Goal: Task Accomplishment & Management: Manage account settings

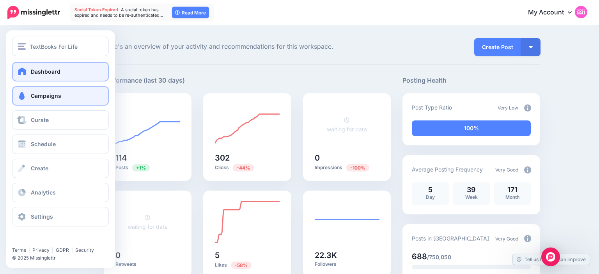
click at [32, 102] on link "Campaigns" at bounding box center [60, 96] width 97 height 20
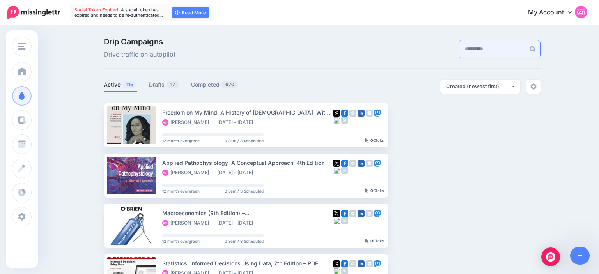
click at [464, 46] on input "text" at bounding box center [492, 49] width 66 height 18
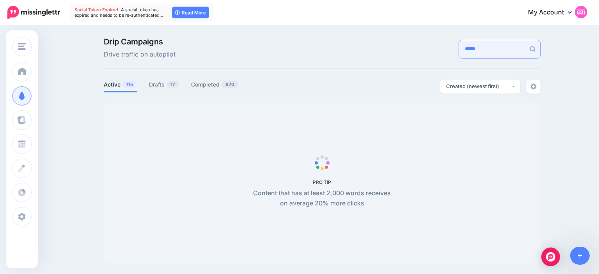
type input "*****"
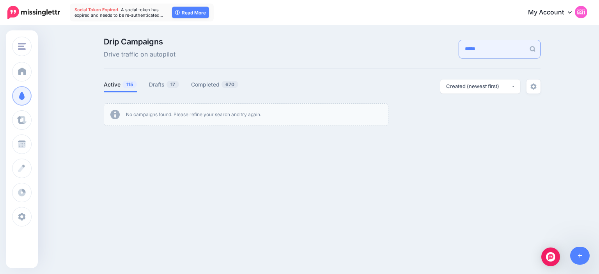
click at [464, 46] on input "*****" at bounding box center [492, 49] width 66 height 18
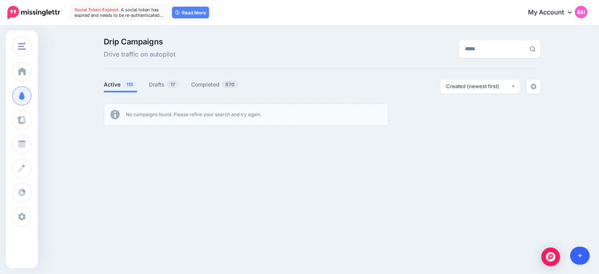
click at [583, 257] on link at bounding box center [581, 256] width 20 height 18
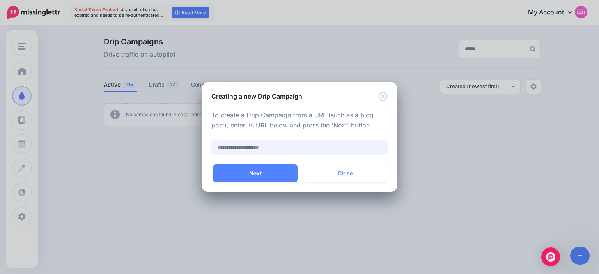
paste input "**********"
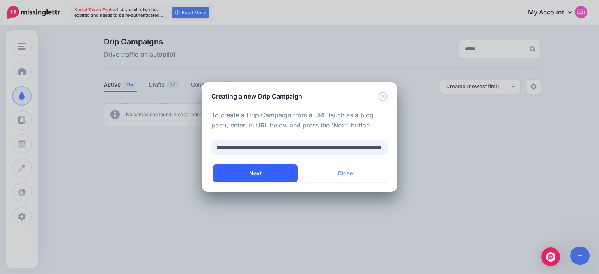
type input "**********"
click at [261, 167] on button "Next" at bounding box center [255, 174] width 85 height 18
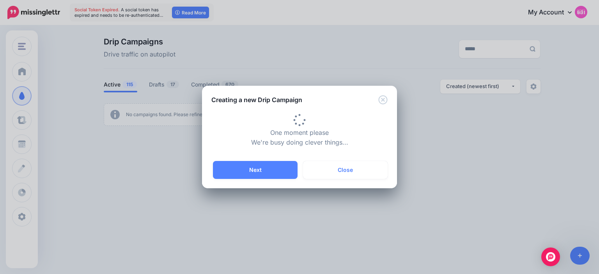
type input "**********"
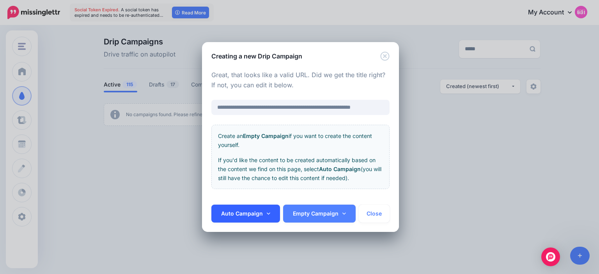
click at [267, 219] on link "Auto Campaign" at bounding box center [246, 214] width 69 height 18
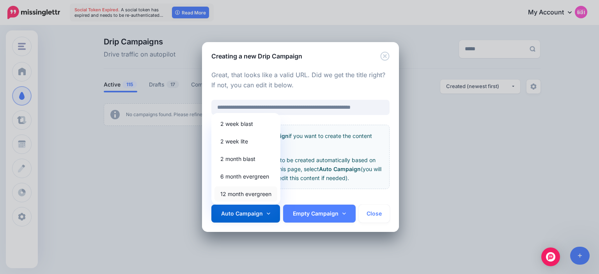
click at [256, 191] on link "12 month evergreen" at bounding box center [246, 194] width 63 height 15
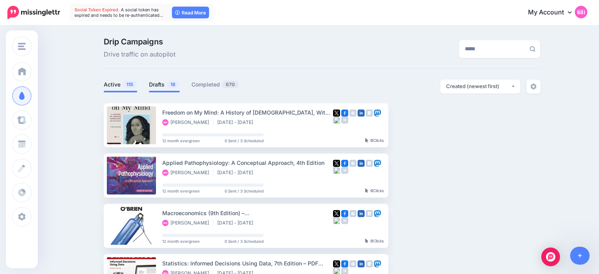
click at [160, 82] on link "Drafts 18" at bounding box center [164, 84] width 31 height 9
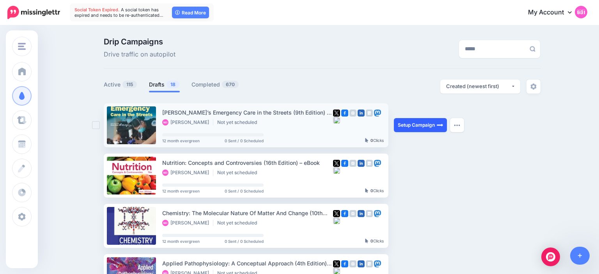
click at [415, 128] on link "Setup Campaign" at bounding box center [420, 125] width 53 height 14
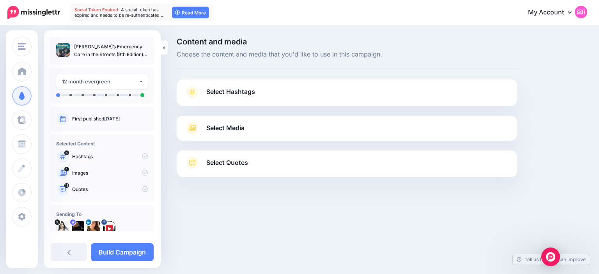
click at [246, 94] on span "Select Hashtags" at bounding box center [230, 92] width 49 height 11
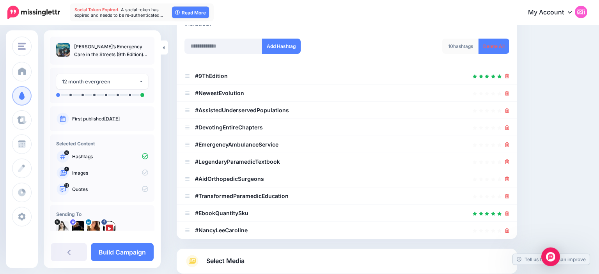
scroll to position [108, 0]
click at [484, 46] on link "Delete All" at bounding box center [494, 46] width 31 height 15
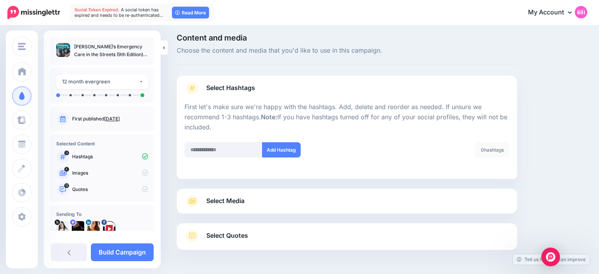
scroll to position [30, 0]
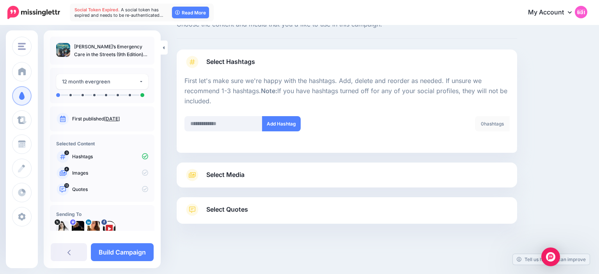
click at [294, 173] on link "Select Media" at bounding box center [347, 175] width 325 height 12
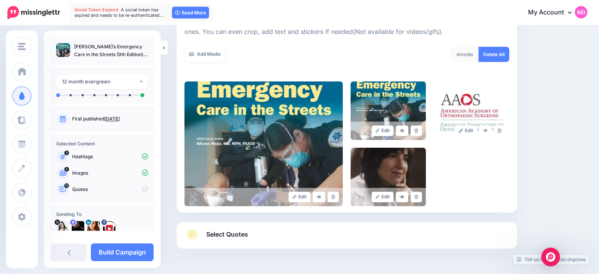
scroll to position [147, 0]
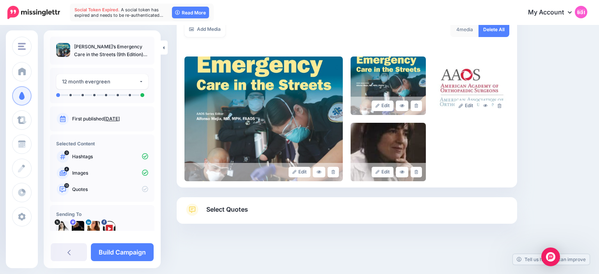
click at [282, 218] on link "Select Quotes" at bounding box center [347, 214] width 325 height 20
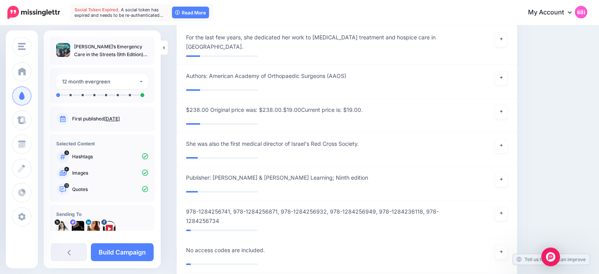
scroll to position [896, 0]
click at [501, 207] on link at bounding box center [502, 214] width 12 height 14
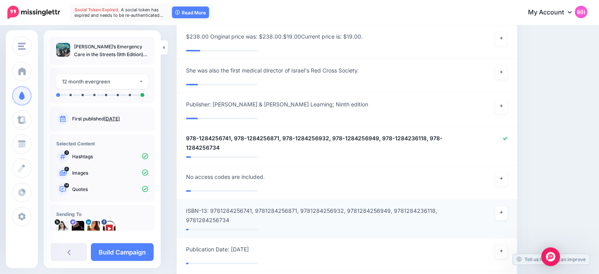
scroll to position [970, 0]
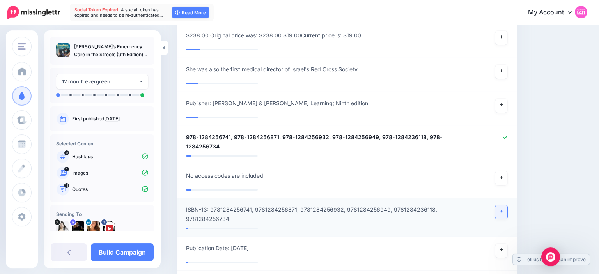
click at [499, 205] on link at bounding box center [502, 212] width 12 height 14
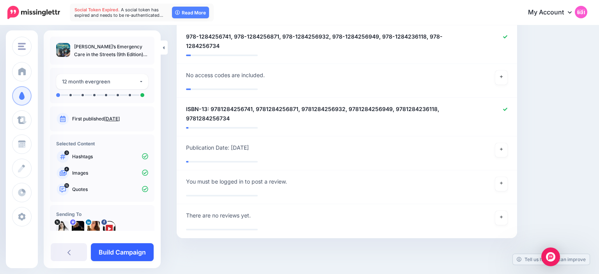
click at [137, 248] on link "Build Campaign" at bounding box center [122, 253] width 63 height 18
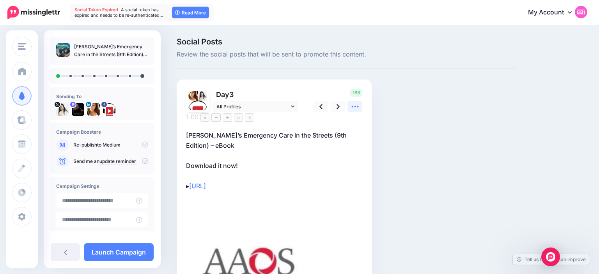
click at [359, 106] on icon at bounding box center [355, 107] width 8 height 8
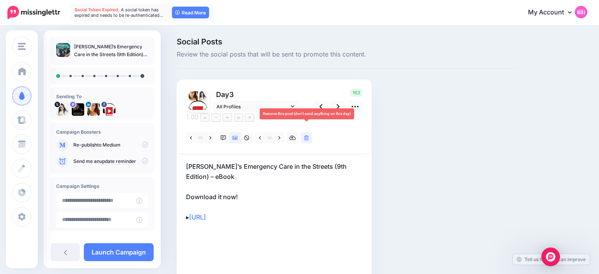
click at [308, 132] on link at bounding box center [307, 137] width 12 height 11
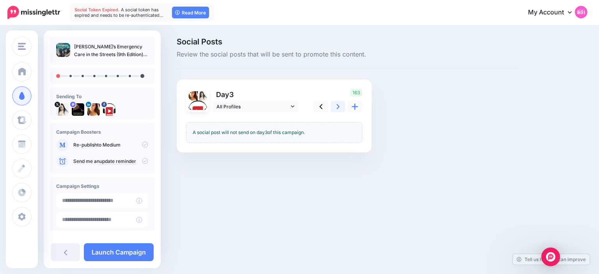
click at [340, 107] on link at bounding box center [338, 106] width 15 height 11
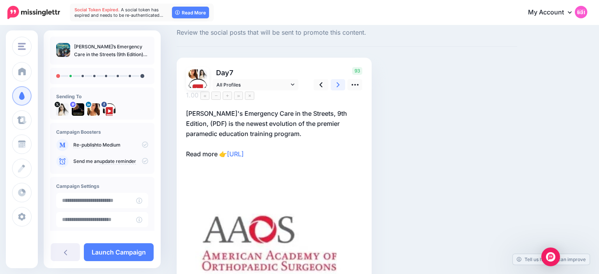
scroll to position [18, 0]
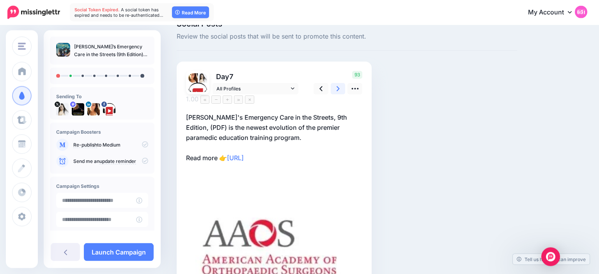
click at [341, 89] on link at bounding box center [338, 88] width 15 height 11
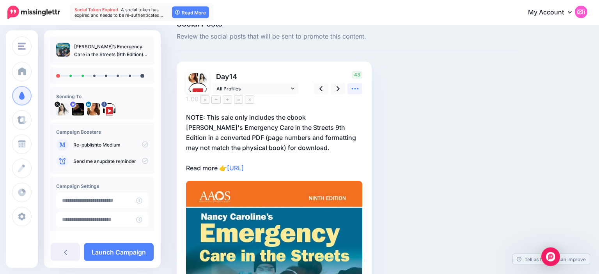
scroll to position [18, 0]
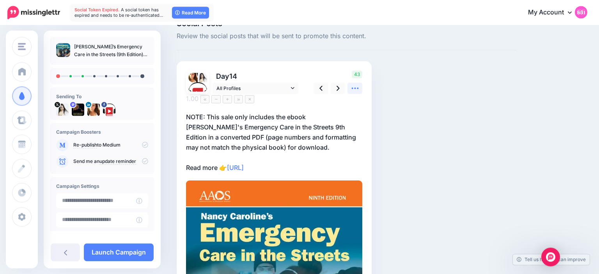
click at [356, 87] on icon at bounding box center [355, 88] width 8 height 8
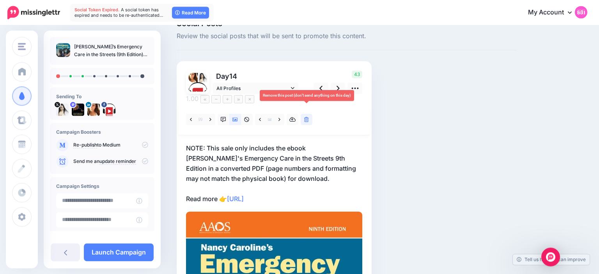
scroll to position [18, 0]
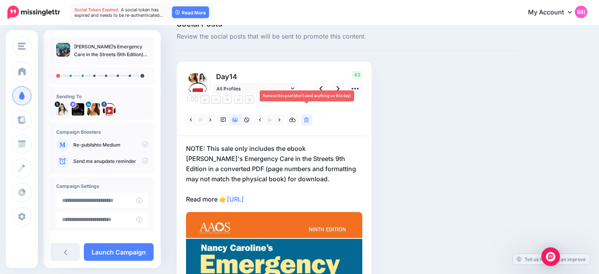
click at [306, 114] on link at bounding box center [307, 119] width 12 height 11
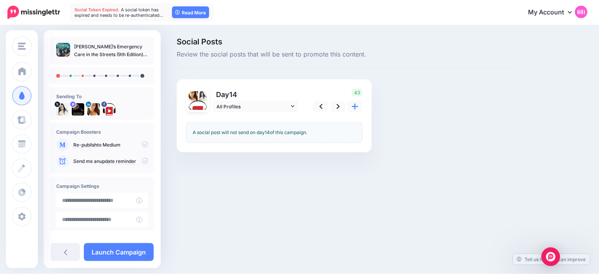
scroll to position [0, 0]
click at [337, 101] on link at bounding box center [338, 106] width 15 height 11
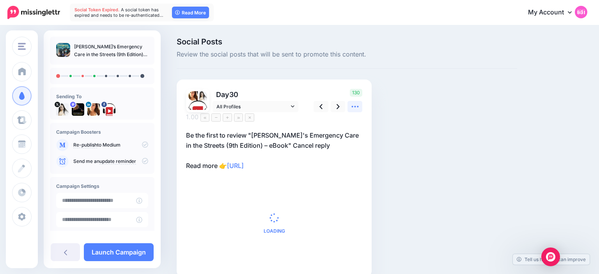
click at [356, 107] on icon at bounding box center [355, 107] width 8 height 8
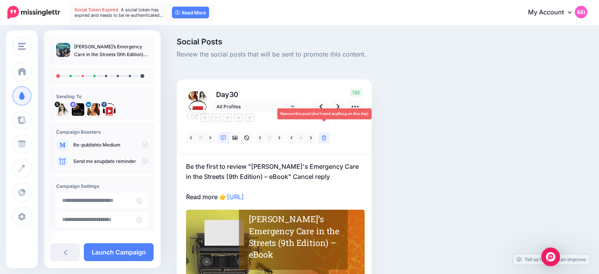
click at [325, 132] on link at bounding box center [324, 137] width 12 height 11
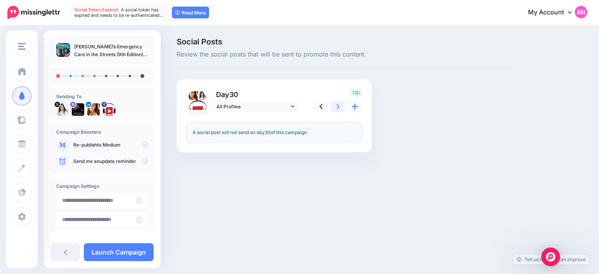
click at [336, 107] on link at bounding box center [338, 106] width 15 height 11
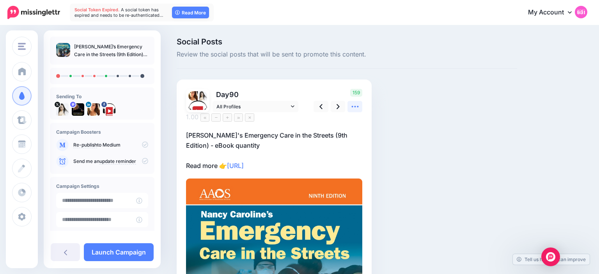
click at [353, 107] on icon at bounding box center [355, 107] width 7 height 2
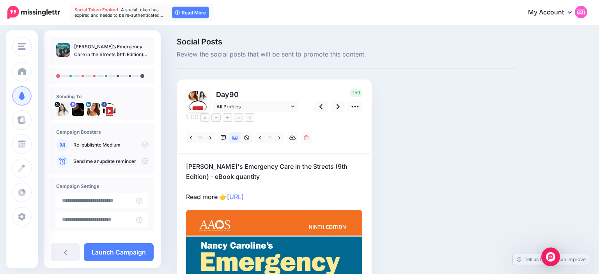
click at [253, 165] on p "Nancy Caroline's Emergency Care in the Streets (9th Edition) - eBook quantity R…" at bounding box center [274, 182] width 176 height 41
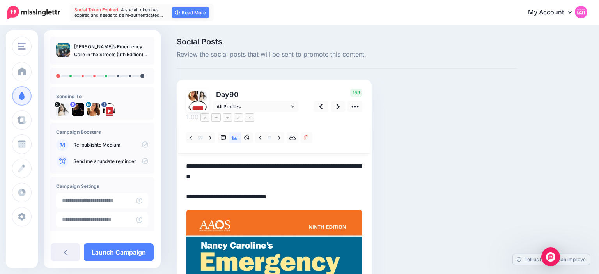
click at [210, 169] on textarea "**********" at bounding box center [274, 182] width 176 height 41
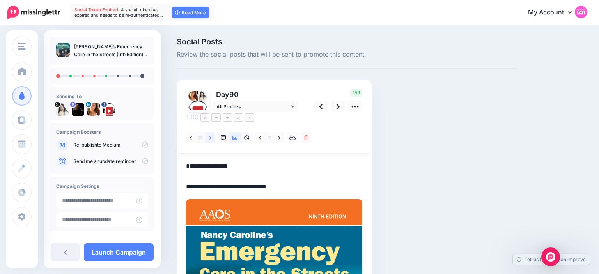
click at [210, 135] on icon at bounding box center [211, 137] width 2 height 5
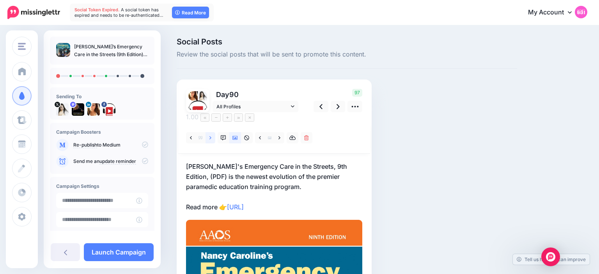
click at [210, 135] on icon at bounding box center [211, 137] width 2 height 5
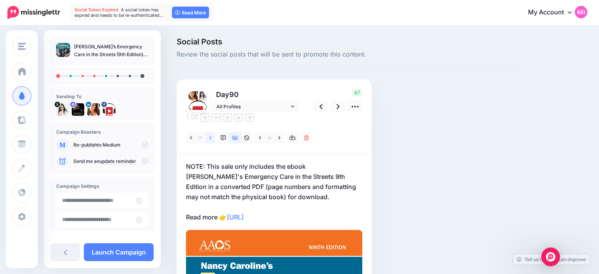
click at [210, 135] on icon at bounding box center [211, 137] width 2 height 5
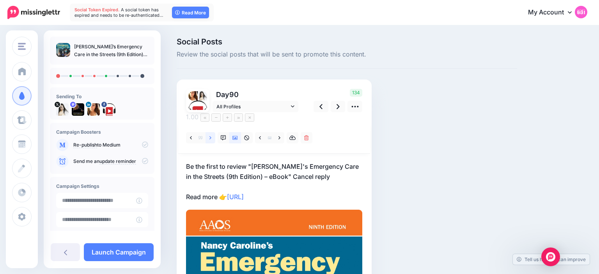
click at [210, 135] on icon at bounding box center [211, 137] width 2 height 5
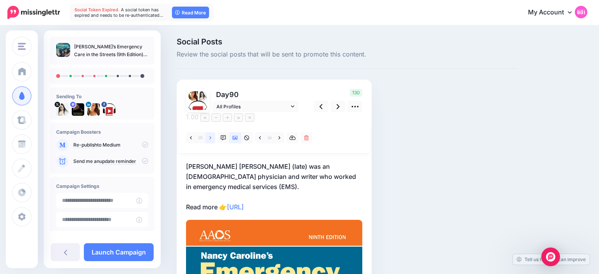
click at [210, 135] on icon at bounding box center [211, 137] width 2 height 5
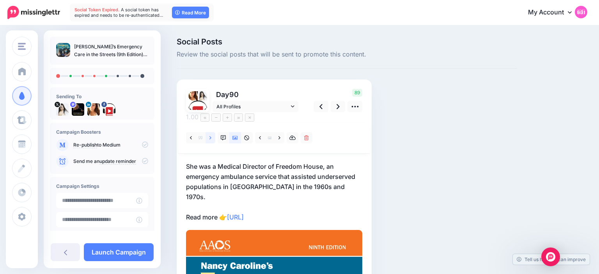
click at [210, 135] on icon at bounding box center [211, 137] width 2 height 5
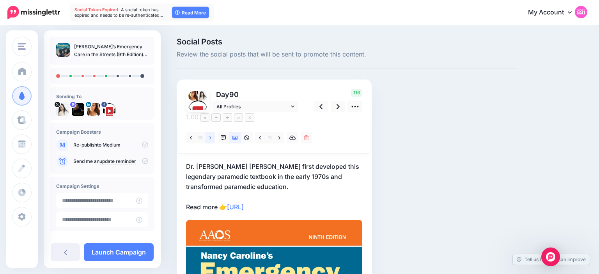
click at [210, 135] on icon at bounding box center [211, 137] width 2 height 5
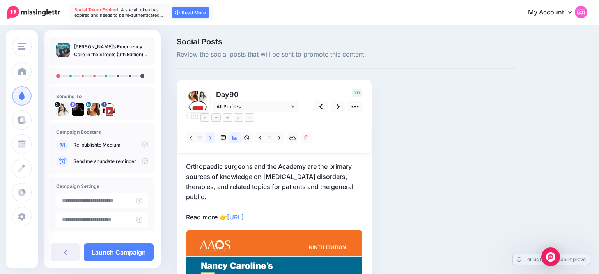
click at [210, 135] on icon at bounding box center [211, 137] width 2 height 5
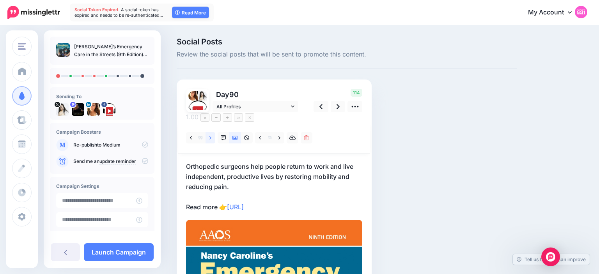
click at [210, 135] on icon at bounding box center [211, 137] width 2 height 5
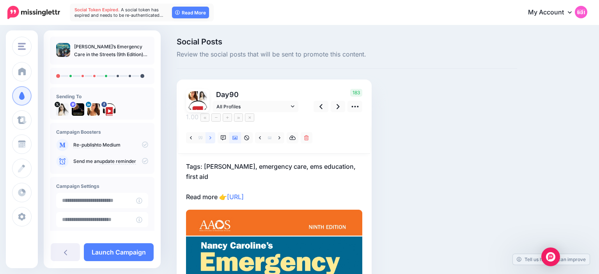
click at [210, 135] on icon at bounding box center [211, 137] width 2 height 5
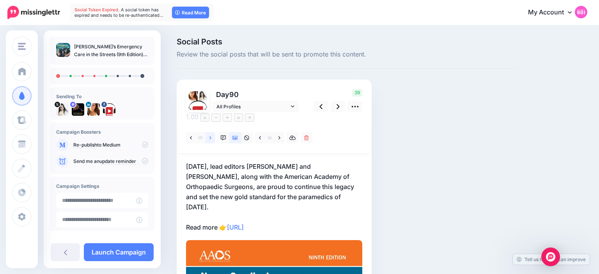
click at [210, 135] on icon at bounding box center [211, 137] width 2 height 5
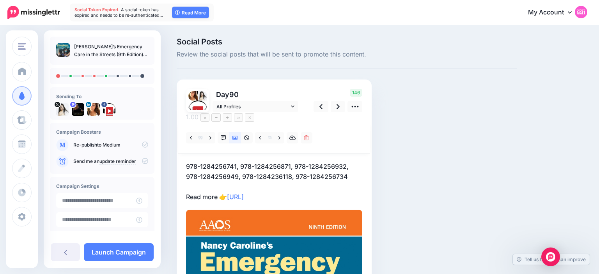
click at [186, 159] on div "Day 90 All Profiles" at bounding box center [274, 262] width 195 height 365
click at [188, 162] on p "978-1284256741, 978-1284256871, 978-1284256932, 978-1284256949, 978-1284236118,…" at bounding box center [274, 182] width 176 height 41
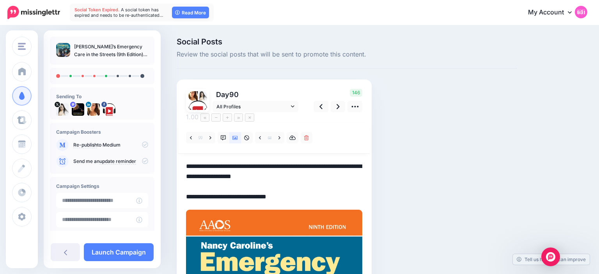
click at [188, 162] on textarea "**********" at bounding box center [274, 182] width 176 height 41
paste textarea "**********"
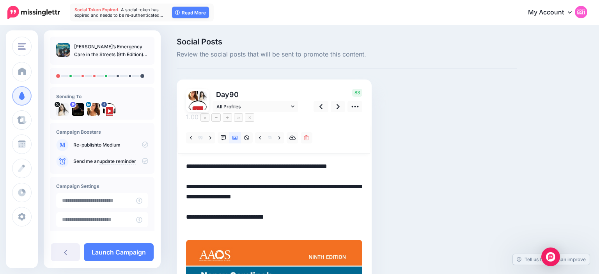
click at [389, 127] on div "Social Posts Review the social posts that will be sent to promote this content.…" at bounding box center [347, 268] width 352 height 461
click at [342, 108] on link at bounding box center [338, 106] width 15 height 11
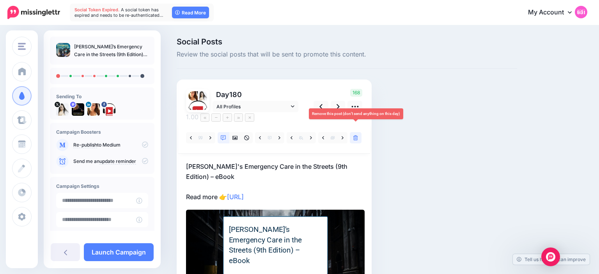
click at [354, 132] on link at bounding box center [356, 137] width 12 height 11
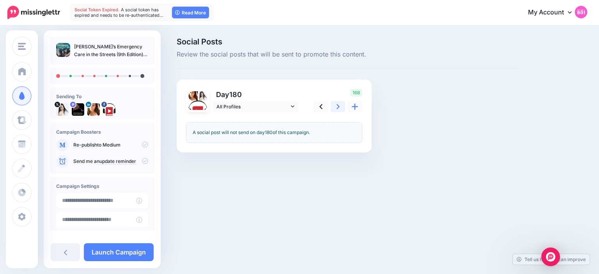
click at [340, 107] on link at bounding box center [338, 106] width 15 height 11
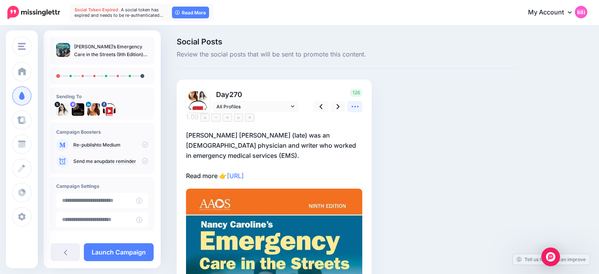
click at [354, 107] on icon at bounding box center [355, 107] width 8 height 8
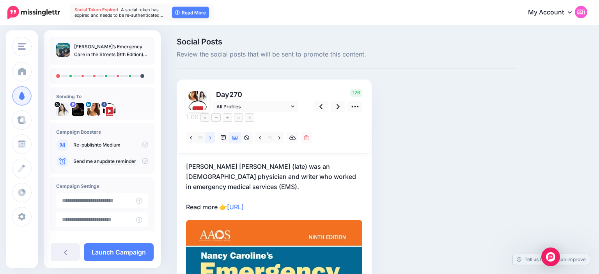
click at [211, 135] on icon at bounding box center [211, 137] width 2 height 5
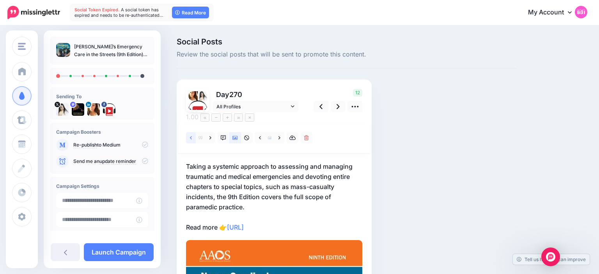
click at [193, 132] on link at bounding box center [191, 137] width 10 height 11
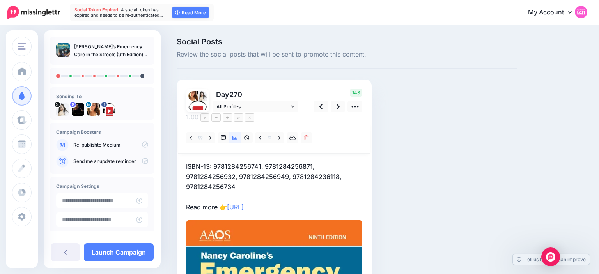
click at [189, 162] on p "ISBN-13: 9781284256741, 9781284256871, 9781284256932, 9781284256949, 9781284236…" at bounding box center [274, 187] width 176 height 51
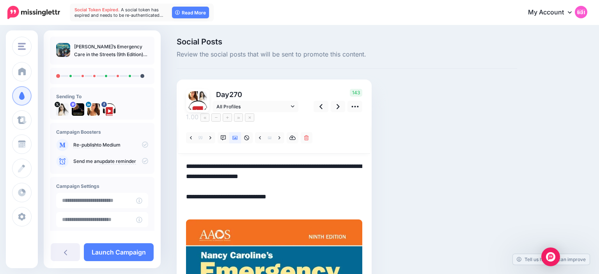
click at [189, 162] on textarea "**********" at bounding box center [274, 187] width 176 height 50
paste textarea "**********"
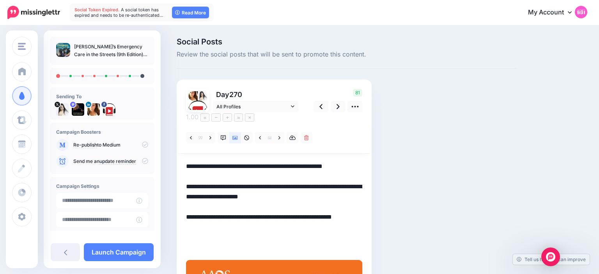
type textarea "**********"
click at [391, 121] on div "Social Posts Review the social posts that will be sent to promote this content.…" at bounding box center [347, 278] width 352 height 481
click at [333, 103] on link at bounding box center [338, 106] width 15 height 11
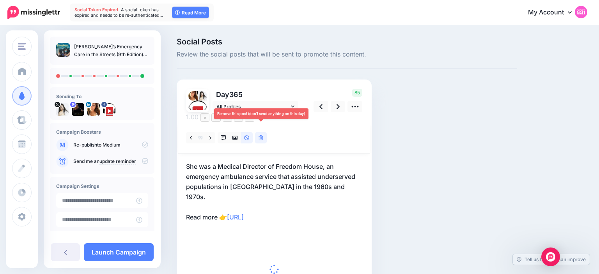
click at [260, 135] on icon at bounding box center [261, 137] width 5 height 5
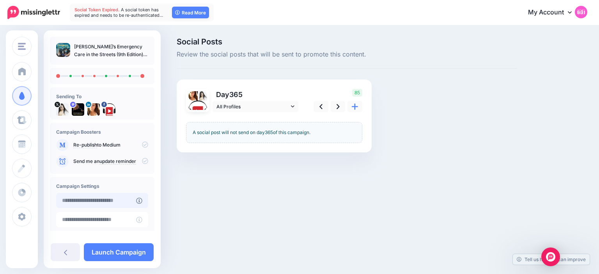
type input "**********"
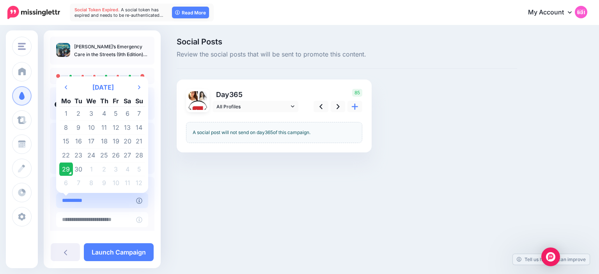
click at [132, 195] on input "**********" at bounding box center [96, 200] width 80 height 15
click at [69, 167] on td "29" at bounding box center [66, 169] width 14 height 14
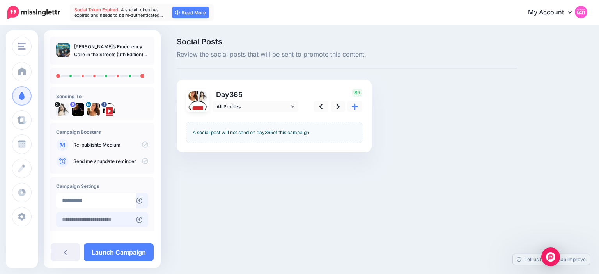
scroll to position [59, 0]
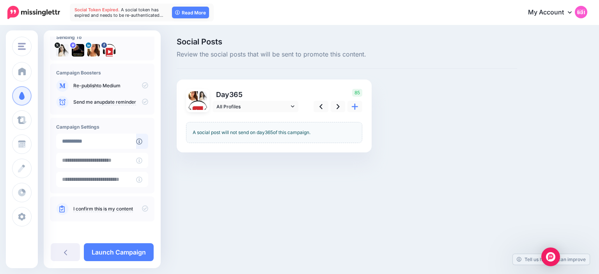
click at [145, 210] on icon at bounding box center [145, 209] width 6 height 6
click at [138, 252] on link "Launch Campaign" at bounding box center [119, 253] width 70 height 18
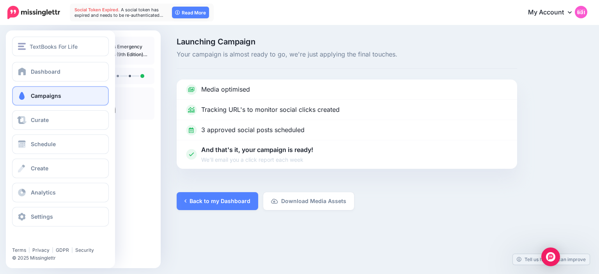
click at [29, 98] on link "Campaigns" at bounding box center [60, 96] width 97 height 20
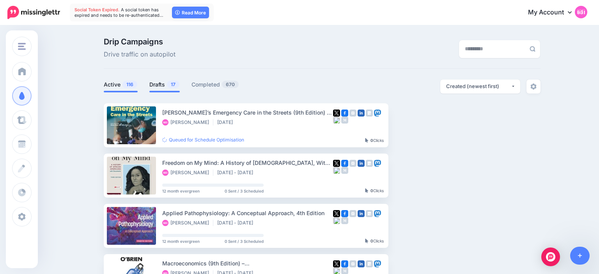
click at [158, 88] on link "Drafts 17" at bounding box center [164, 84] width 30 height 9
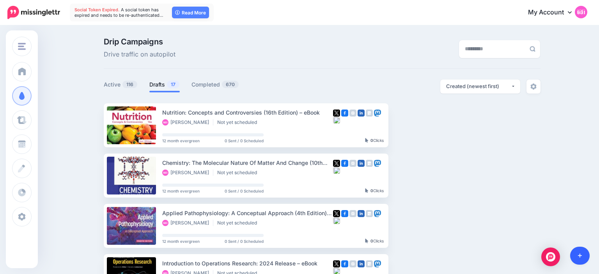
click at [580, 252] on link at bounding box center [581, 256] width 20 height 18
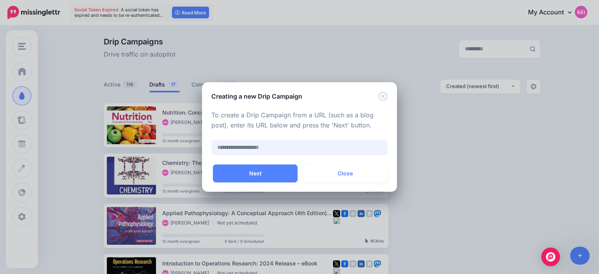
paste input "**********"
type input "**********"
paste input "text"
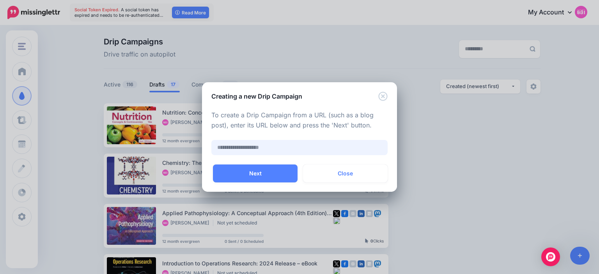
paste input "**********"
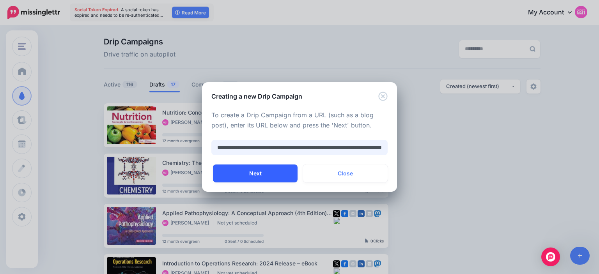
type input "**********"
click at [272, 174] on button "Next" at bounding box center [255, 174] width 85 height 18
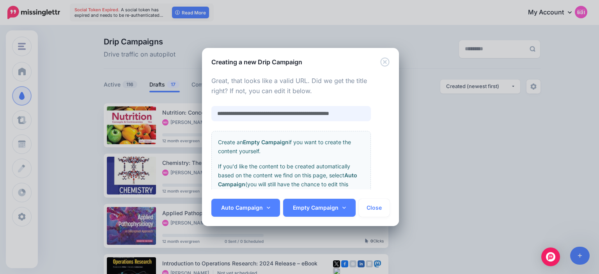
scroll to position [0, 9]
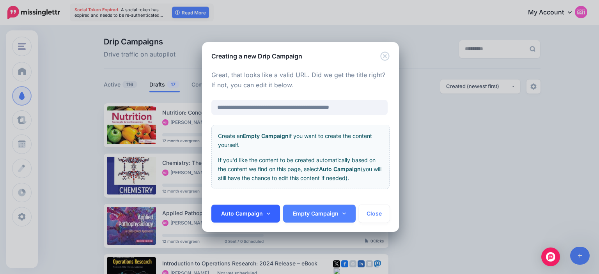
click at [266, 209] on link "Auto Campaign" at bounding box center [246, 214] width 69 height 18
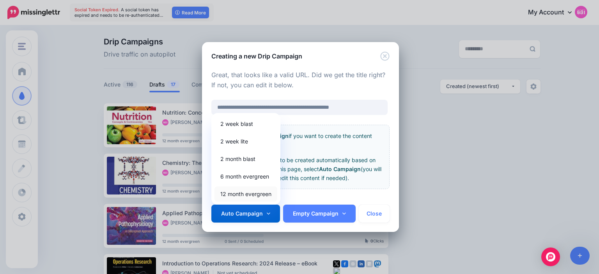
click at [260, 196] on link "12 month evergreen" at bounding box center [246, 194] width 63 height 15
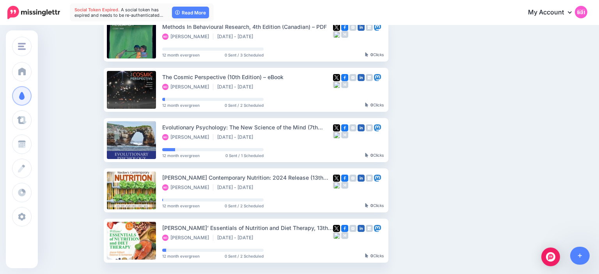
scroll to position [442, 0]
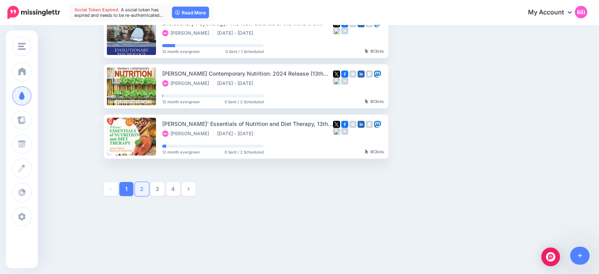
click at [145, 192] on link "2" at bounding box center [142, 189] width 14 height 14
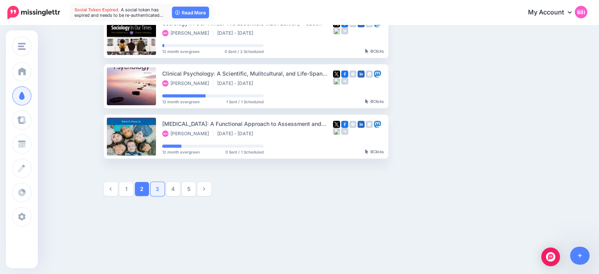
click at [160, 190] on link "3" at bounding box center [158, 189] width 14 height 14
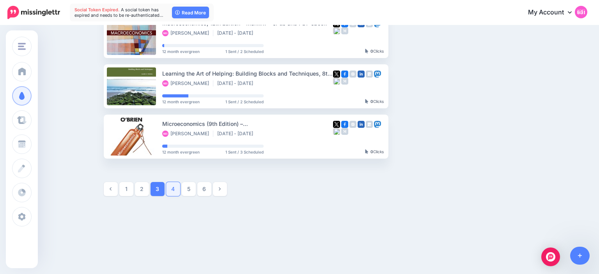
click at [176, 188] on link "4" at bounding box center [173, 189] width 14 height 14
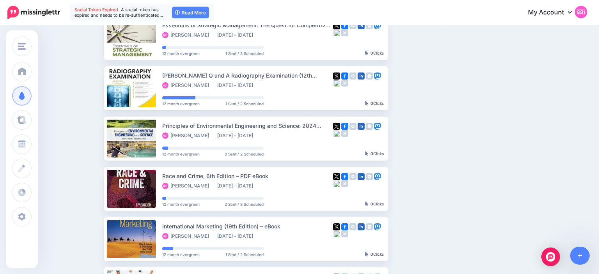
scroll to position [0, 0]
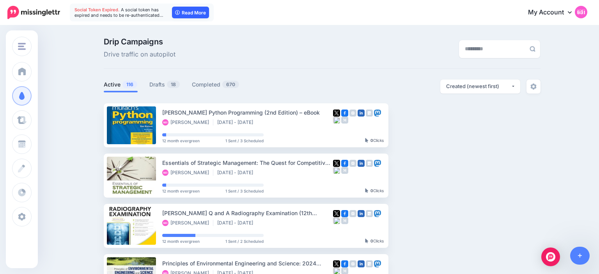
click at [180, 13] on link "Read More" at bounding box center [190, 13] width 37 height 12
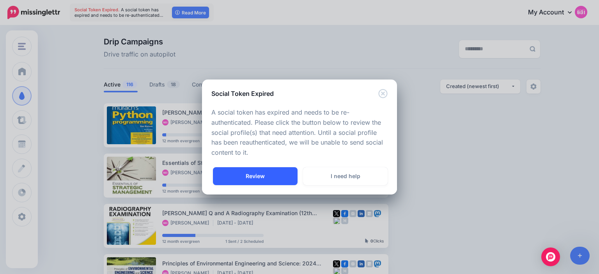
click at [280, 175] on link "Review" at bounding box center [255, 176] width 85 height 18
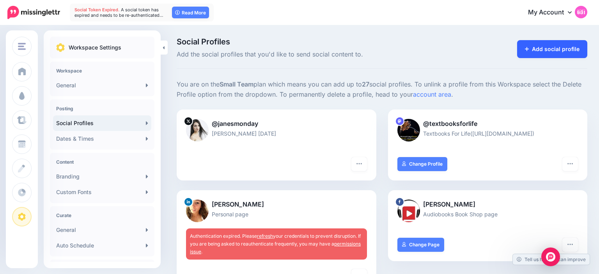
click at [524, 55] on link "Add social profile" at bounding box center [553, 49] width 71 height 18
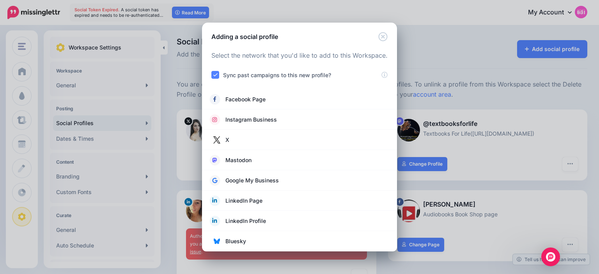
click at [451, 77] on div "Adding a social profile Loading Select the network that you'd like to add to th…" at bounding box center [299, 137] width 599 height 274
click at [380, 34] on icon "Close" at bounding box center [383, 36] width 9 height 9
